Goal: Find contact information: Find contact information

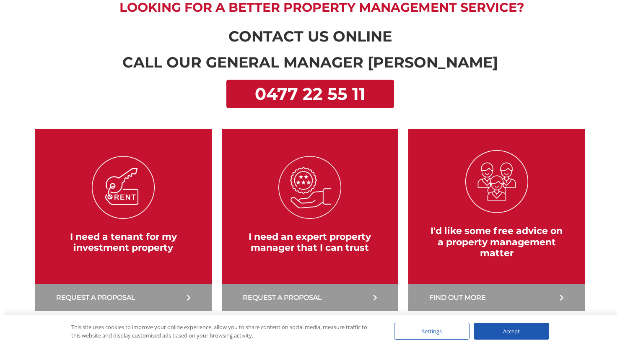
scroll to position [336, 0]
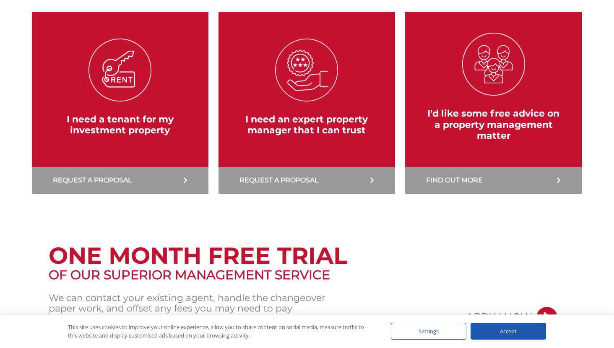
click at [528, 185] on link at bounding box center [493, 103] width 185 height 182
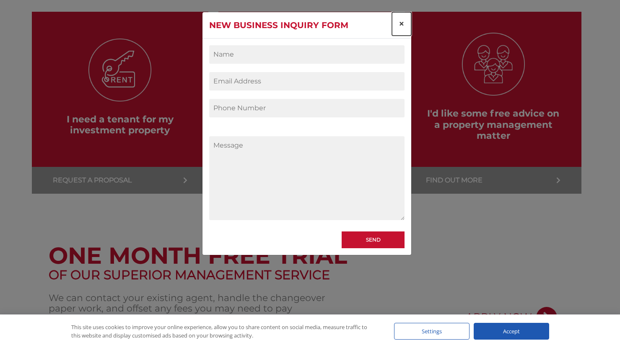
click at [397, 23] on button "×" at bounding box center [401, 23] width 19 height 23
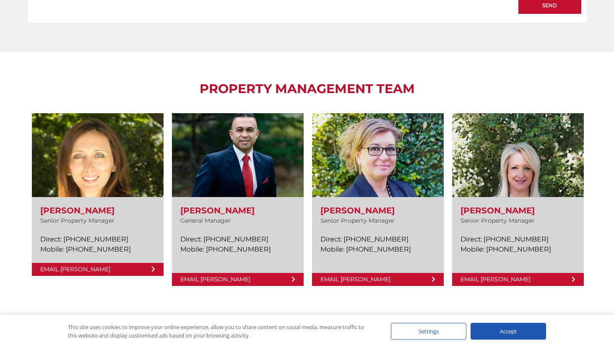
scroll to position [1426, 0]
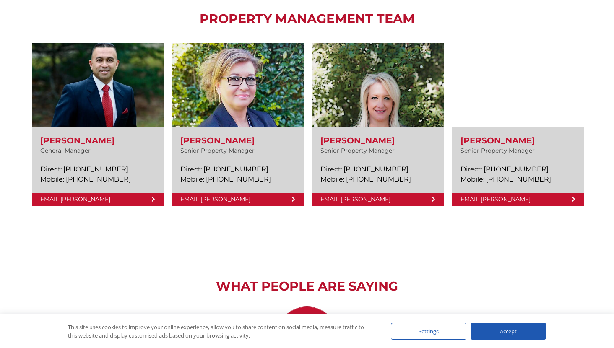
click at [8, 158] on div "PROPERTY MANAGEMENT TEAM Amela Sowinski Senior Property Manager Direct: (02) 93…" at bounding box center [307, 116] width 614 height 268
click at [611, 166] on div "PROPERTY MANAGEMENT TEAM Amela Sowinski Senior Property Manager Direct: (02) 93…" at bounding box center [307, 116] width 614 height 268
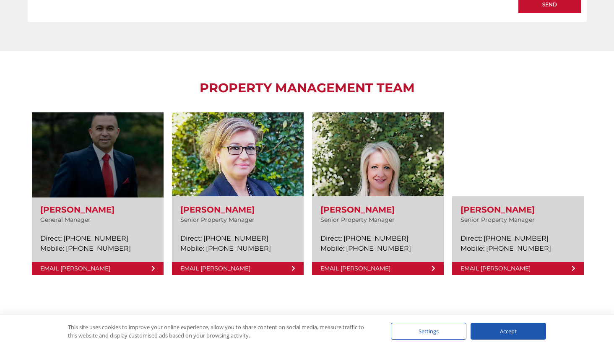
scroll to position [1342, 0]
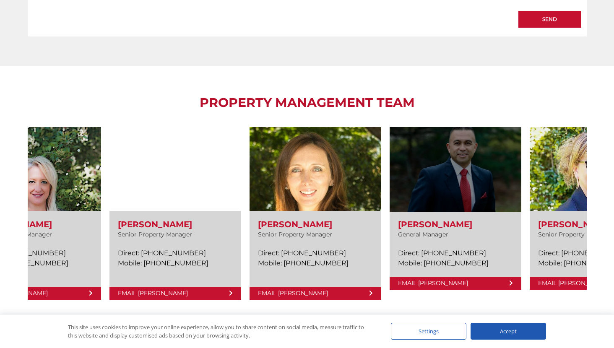
drag, startPoint x: 29, startPoint y: 209, endPoint x: 471, endPoint y: 224, distance: 441.9
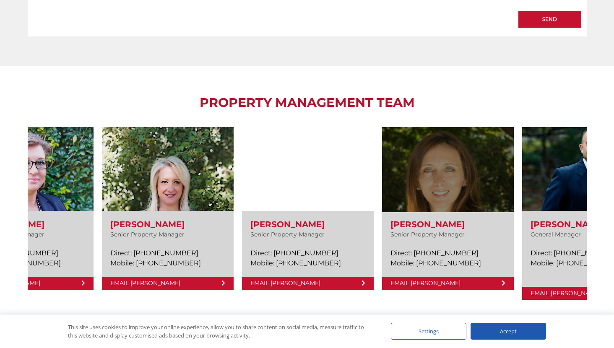
drag, startPoint x: 99, startPoint y: 217, endPoint x: 519, endPoint y: 182, distance: 421.3
click at [519, 182] on div "Amela Sowinski Senior Property Manager Direct: (02) 9330 6826 Mobile: 0499 757 …" at bounding box center [167, 213] width 1821 height 181
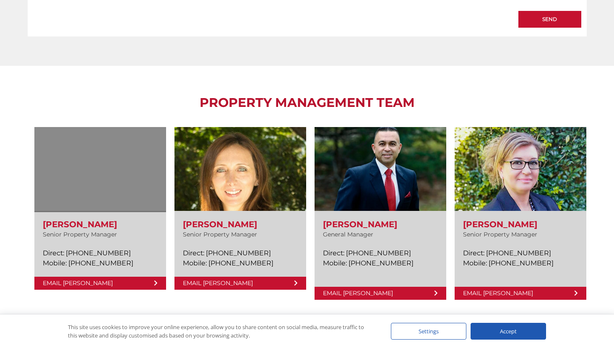
drag, startPoint x: 97, startPoint y: 193, endPoint x: 541, endPoint y: 170, distance: 444.4
click at [166, 167] on link at bounding box center [100, 208] width 132 height 163
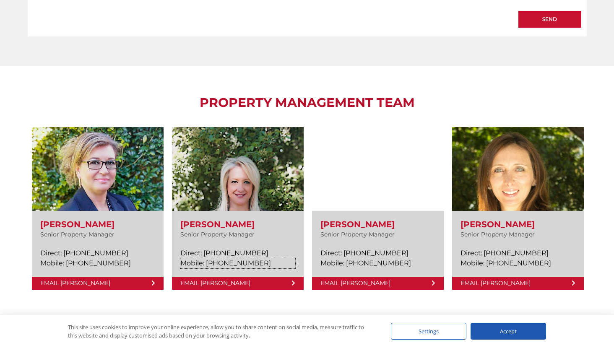
drag, startPoint x: 102, startPoint y: 261, endPoint x: 603, endPoint y: 236, distance: 501.0
click at [603, 236] on div "PROPERTY MANAGEMENT TEAM Amela Sowinski Senior Property Manager Direct: (02) 93…" at bounding box center [307, 200] width 614 height 268
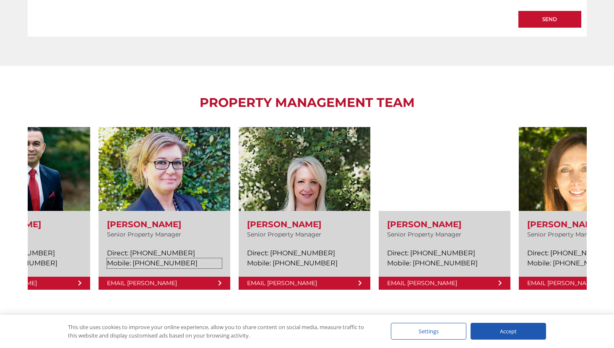
drag, startPoint x: 60, startPoint y: 265, endPoint x: 695, endPoint y: 248, distance: 634.8
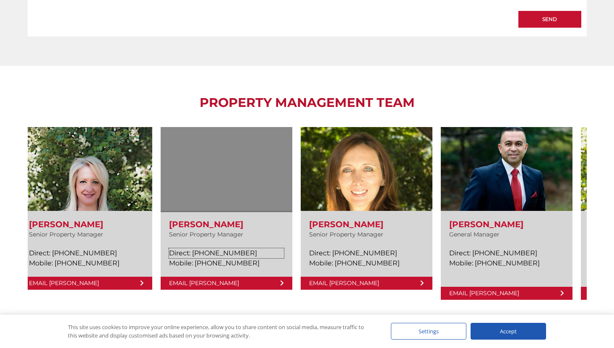
drag, startPoint x: 515, startPoint y: 254, endPoint x: 224, endPoint y: 274, distance: 292.2
click at [224, 274] on div "Chris Wright Senior Property Manager Direct: (02) 9330 6808 Mobile: 0477 800 48…" at bounding box center [227, 208] width 132 height 163
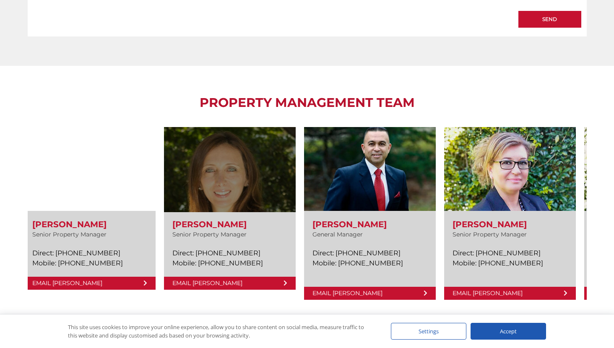
drag, startPoint x: 489, startPoint y: 242, endPoint x: 138, endPoint y: 263, distance: 352.1
click at [164, 263] on div "Marilyn Hatzianestis Senior Property Manager Direct: (02) 9330 6816 Mobile: 049…" at bounding box center [230, 208] width 132 height 163
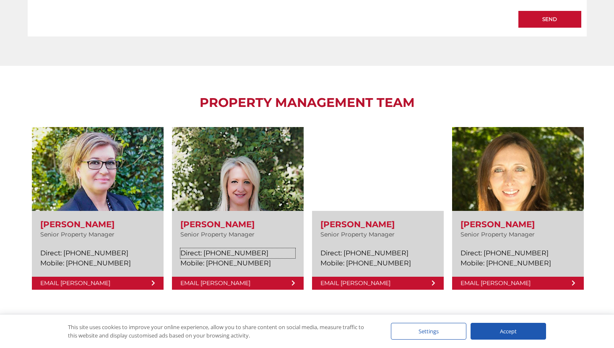
drag, startPoint x: 123, startPoint y: 258, endPoint x: 670, endPoint y: 255, distance: 547.3
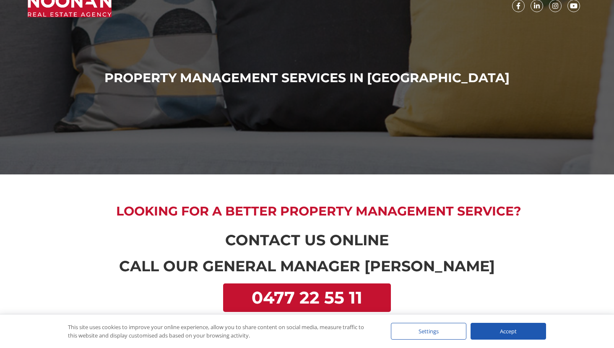
scroll to position [0, 0]
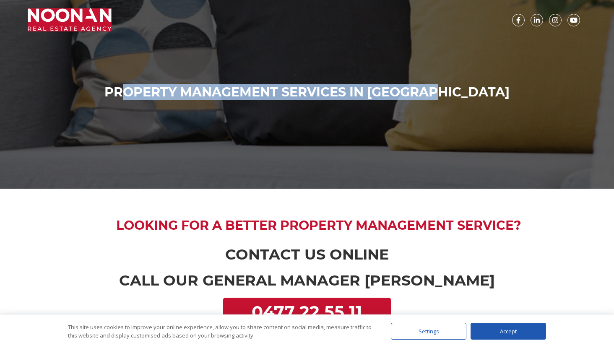
drag, startPoint x: 147, startPoint y: 90, endPoint x: 502, endPoint y: 107, distance: 355.2
click at [502, 107] on div "Property Management Services in [GEOGRAPHIC_DATA]" at bounding box center [307, 94] width 559 height 78
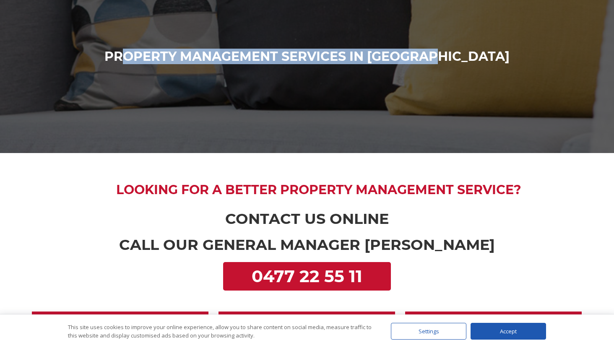
scroll to position [84, 0]
